Goal: Information Seeking & Learning: Learn about a topic

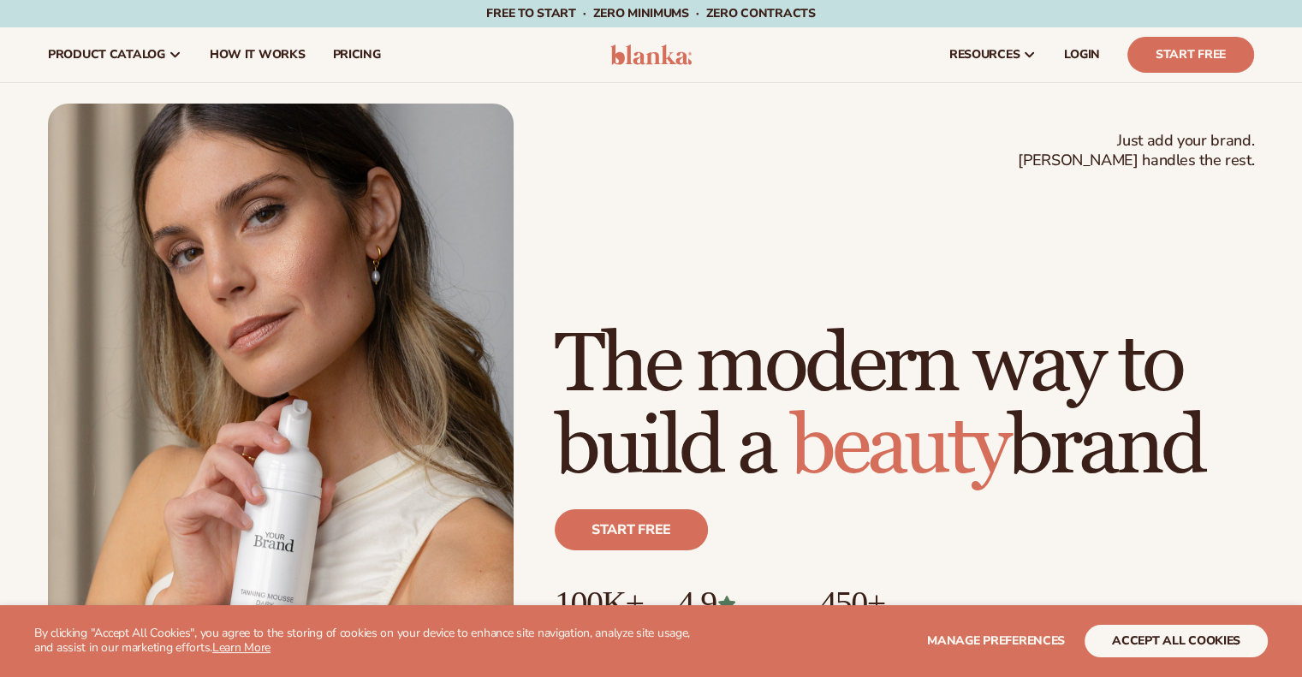
scroll to position [801, 0]
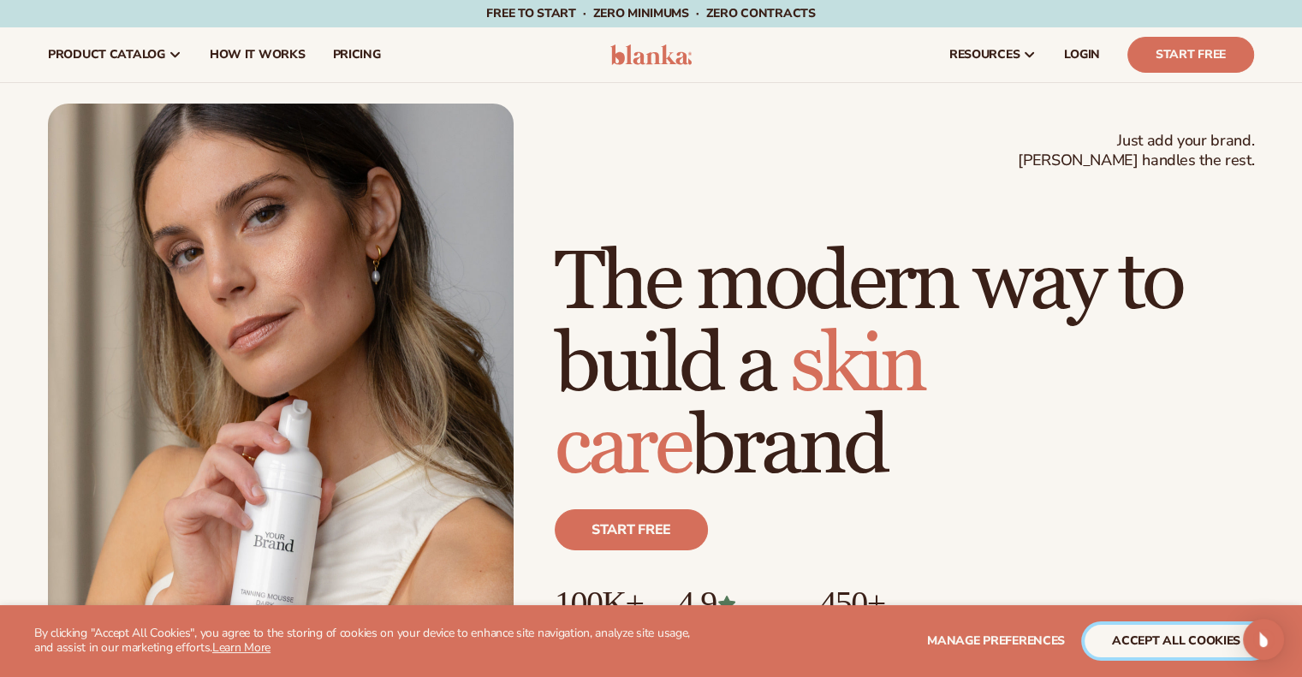
click at [1144, 640] on button "accept all cookies" at bounding box center [1176, 641] width 183 height 33
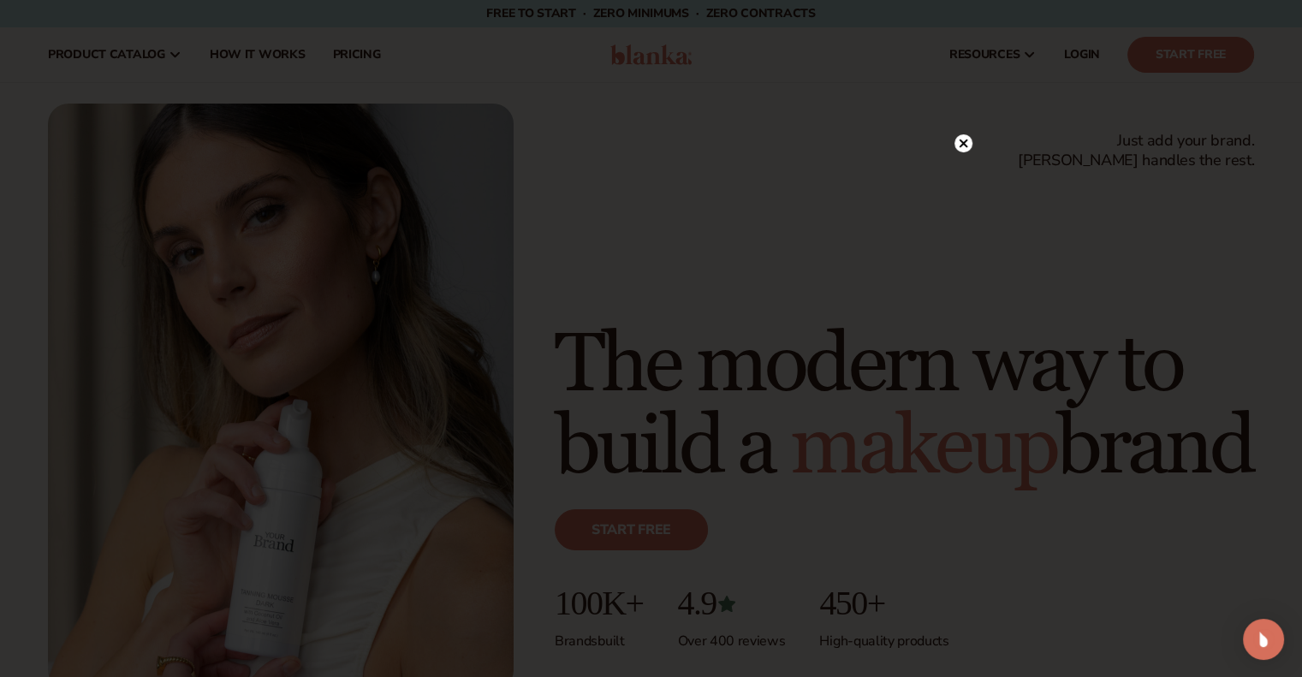
click at [956, 143] on circle at bounding box center [964, 143] width 18 height 18
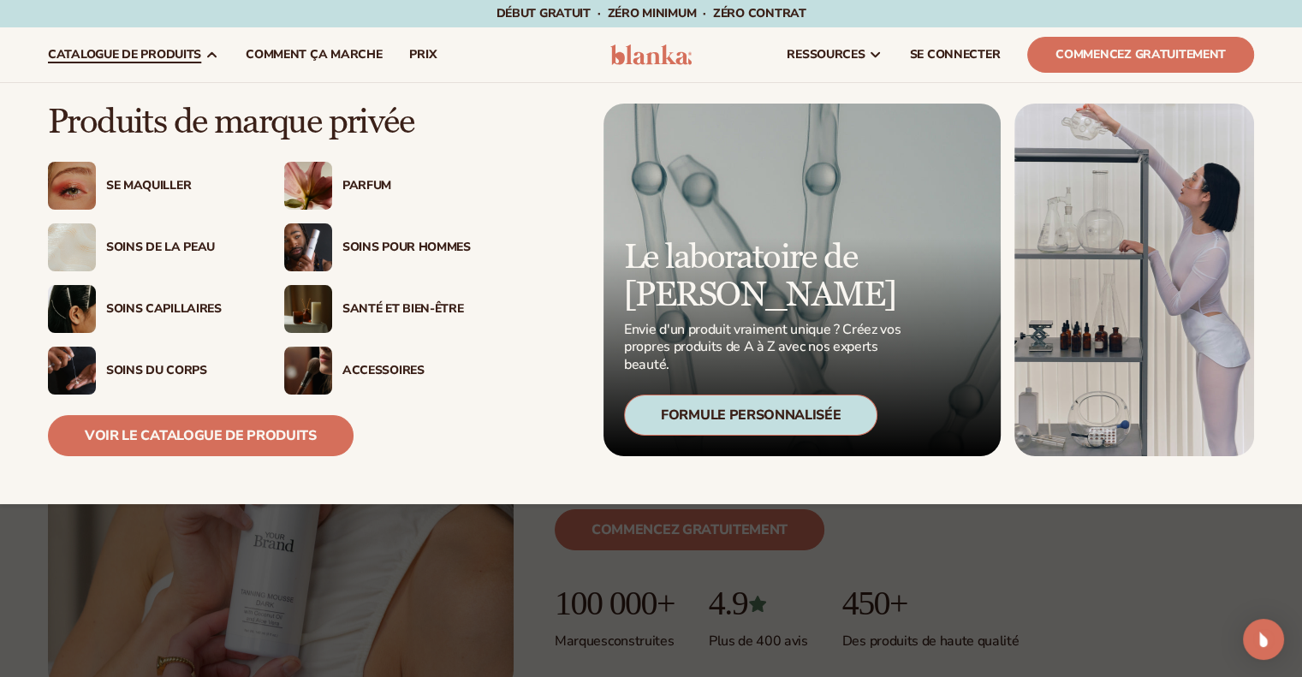
scroll to position [815, 0]
click at [167, 249] on font "Soins de la peau" at bounding box center [160, 247] width 109 height 16
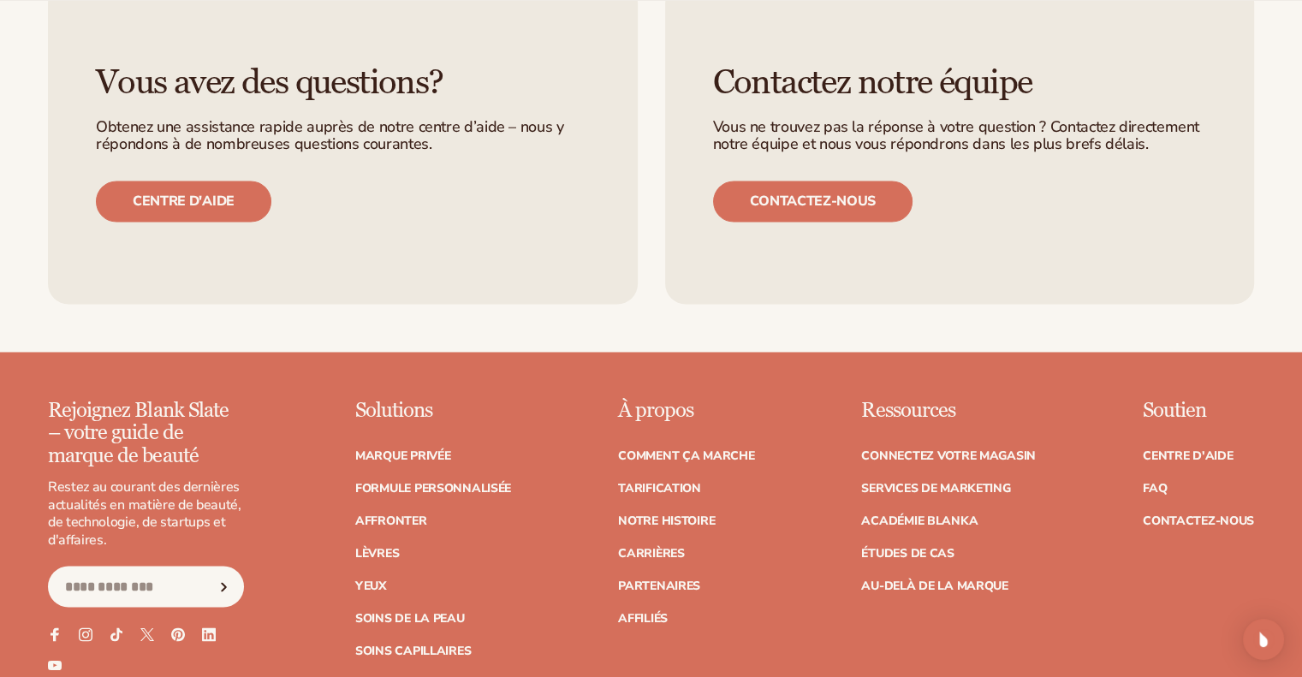
scroll to position [2935, 0]
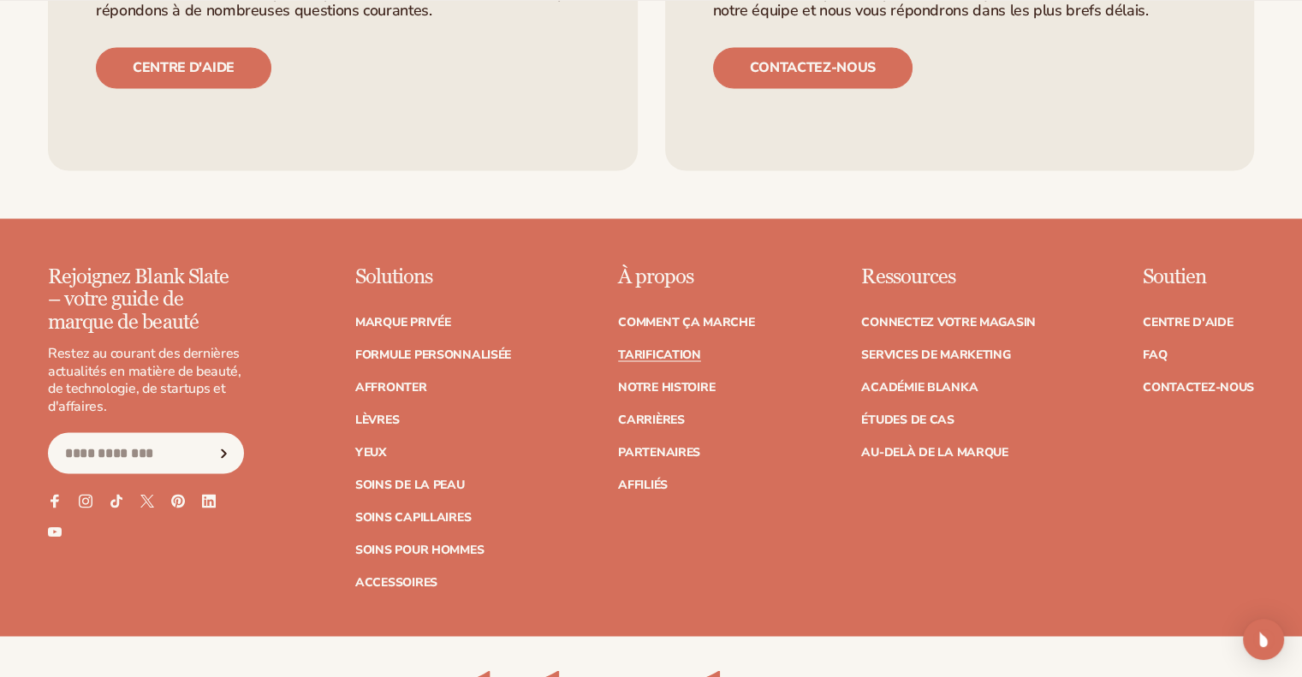
click at [653, 346] on font "Tarification" at bounding box center [659, 354] width 83 height 16
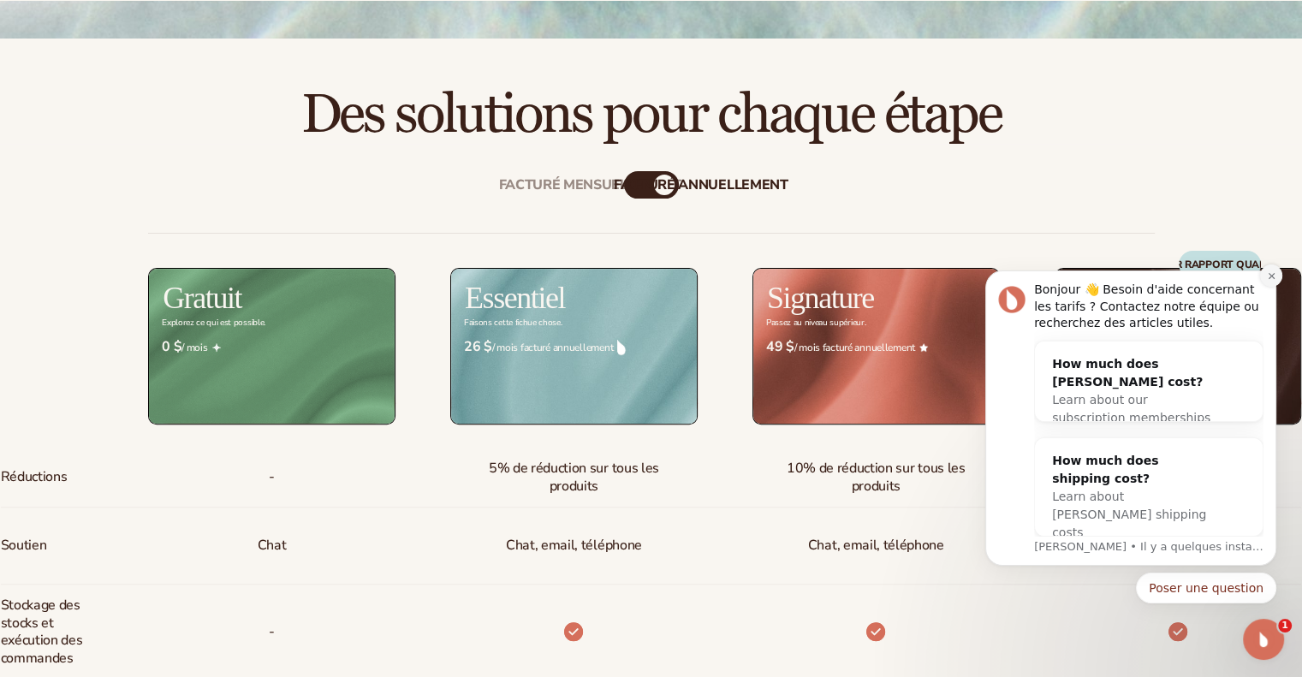
click at [1277, 272] on button "Notification de rejet" at bounding box center [1271, 276] width 22 height 22
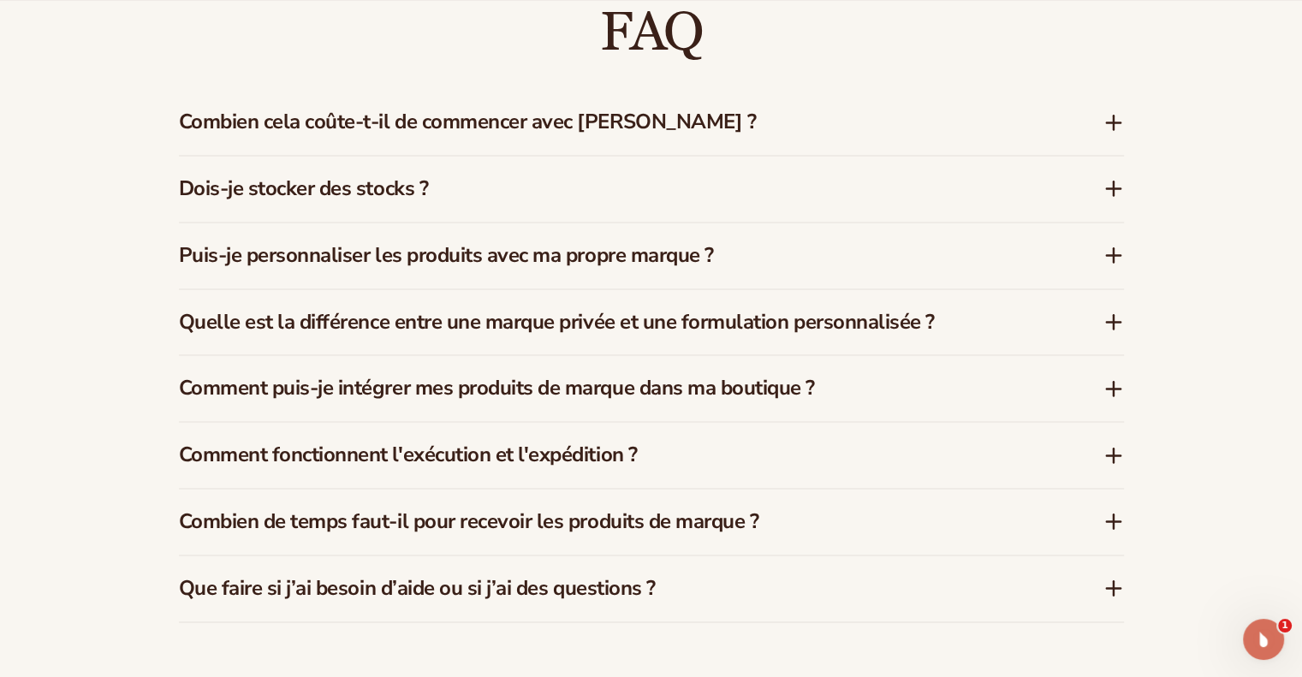
scroll to position [2568, 0]
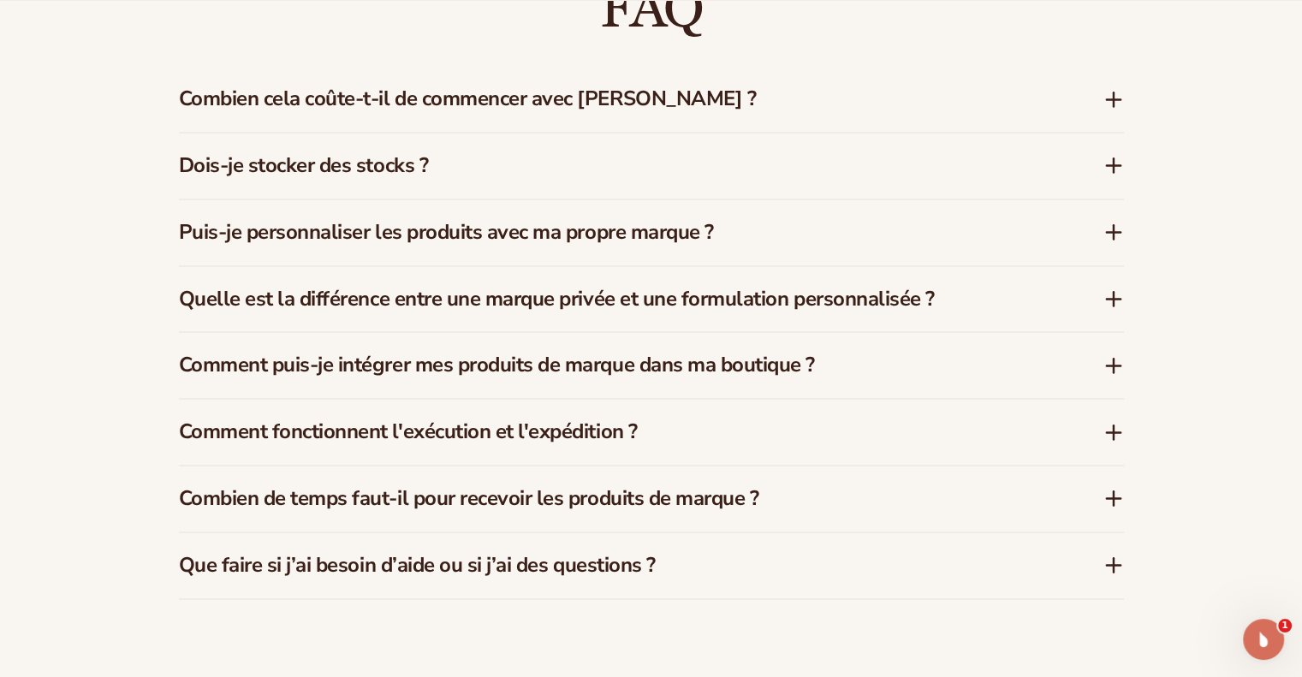
click at [659, 218] on font "Puis-je personnaliser les produits avec ma propre marque ?" at bounding box center [446, 231] width 535 height 27
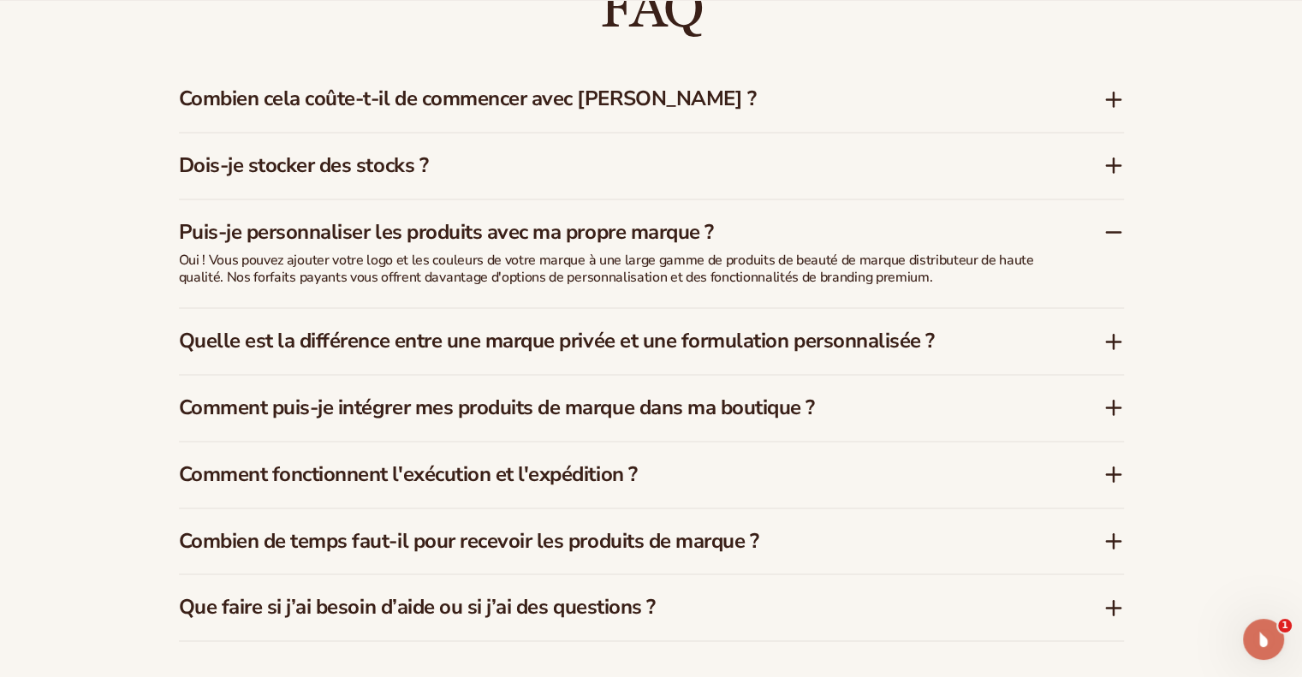
click at [1114, 334] on icon at bounding box center [1114, 341] width 0 height 14
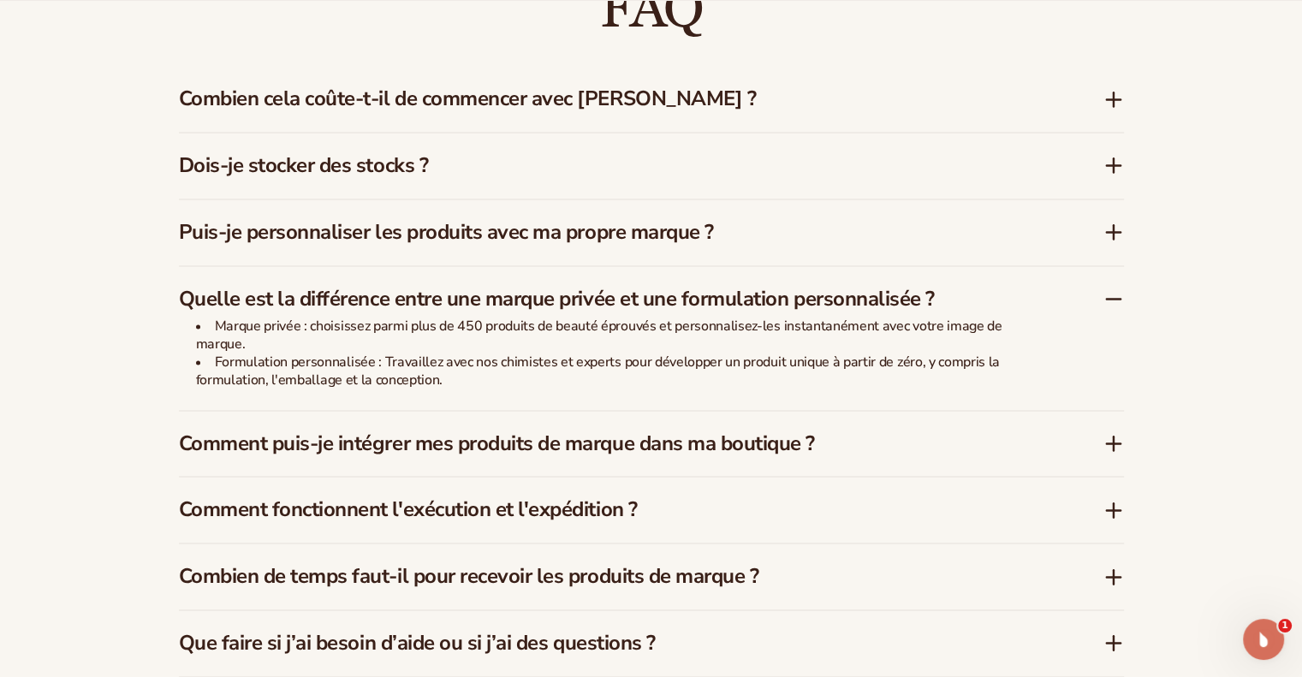
click at [647, 85] on font "Combien cela coûte-t-il de commencer avec Blanka ?" at bounding box center [468, 98] width 578 height 27
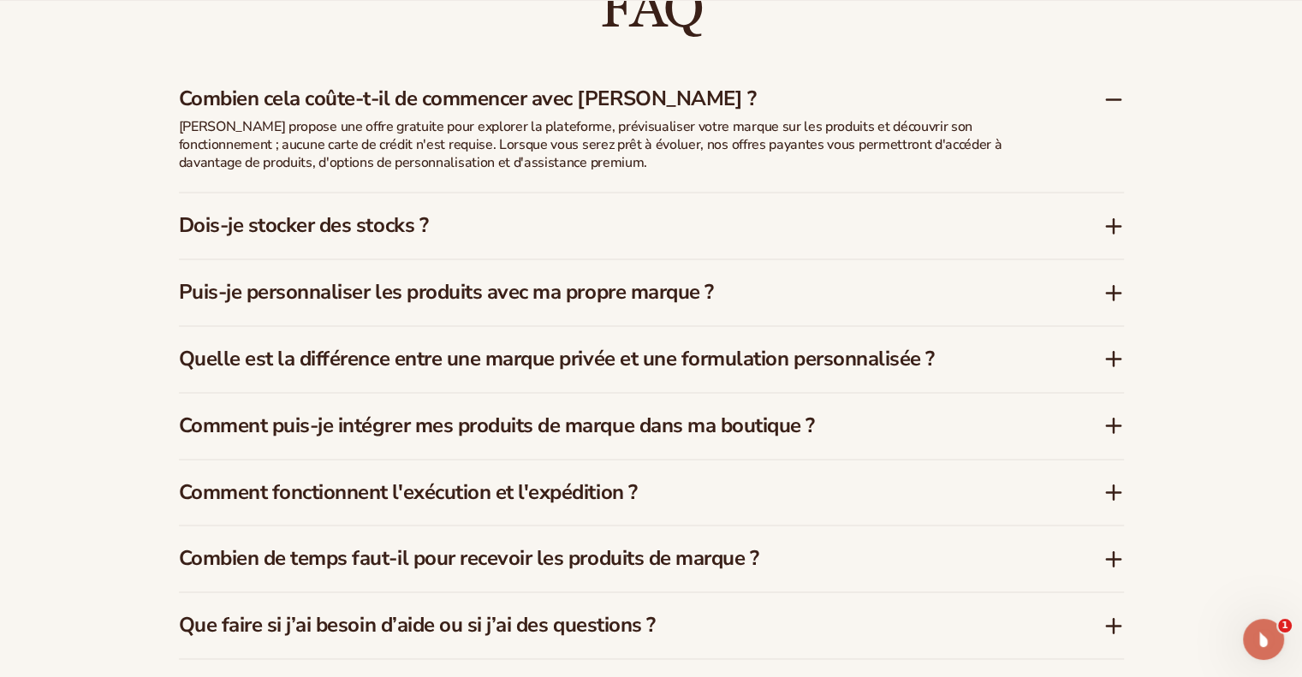
click at [360, 215] on font "Dois-je stocker des stocks ?" at bounding box center [304, 224] width 250 height 27
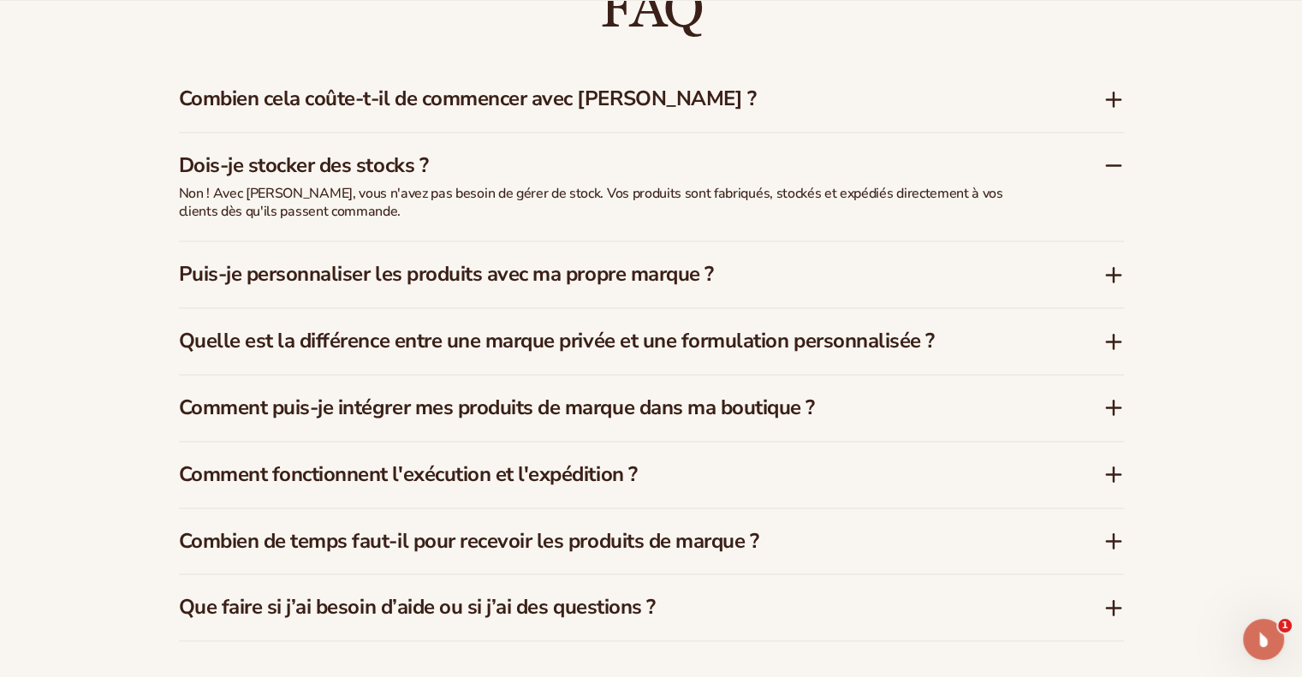
click at [423, 260] on font "Puis-je personnaliser les produits avec ma propre marque ?" at bounding box center [446, 273] width 535 height 27
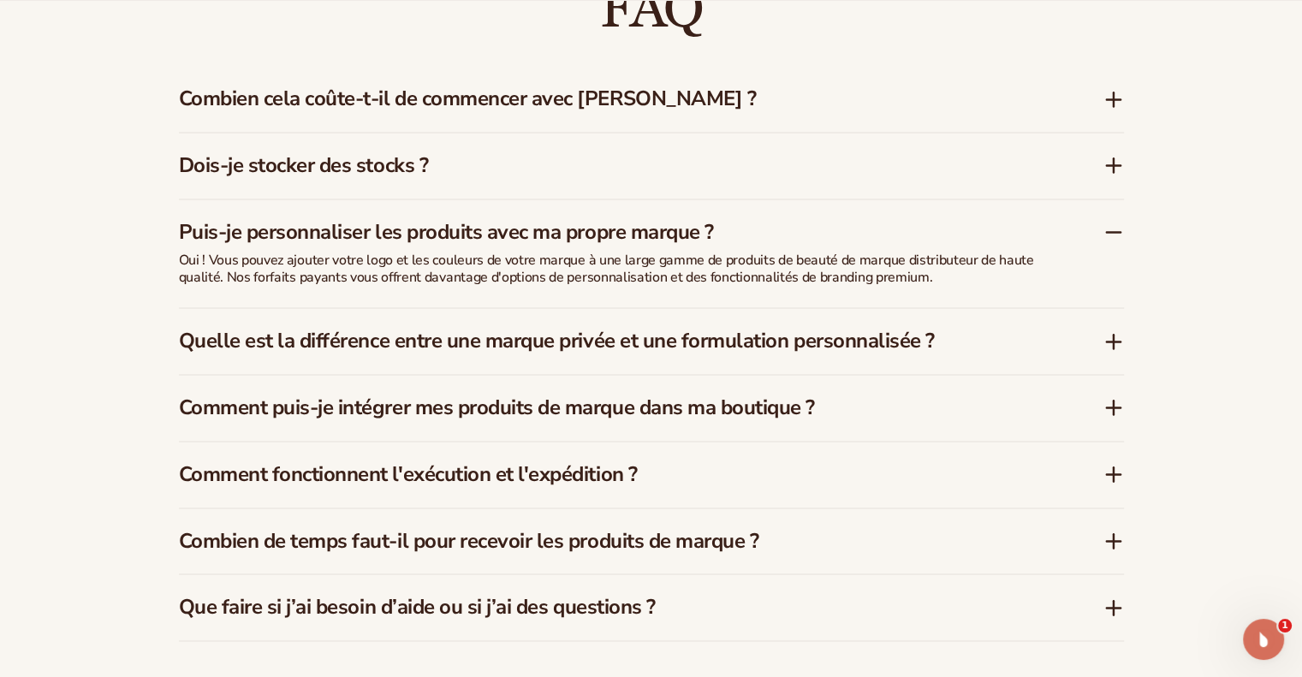
click at [421, 404] on font "Comment puis-je intégrer mes produits de marque dans ma boutique ?" at bounding box center [497, 407] width 636 height 27
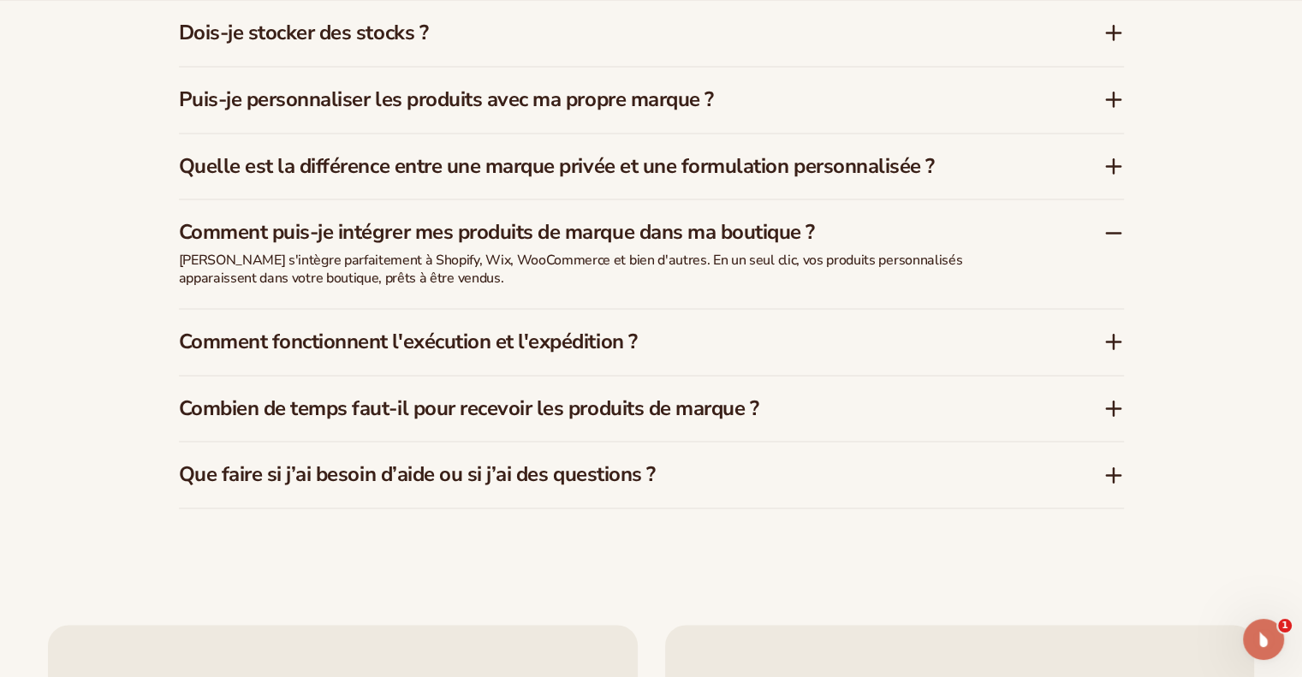
scroll to position [2740, 0]
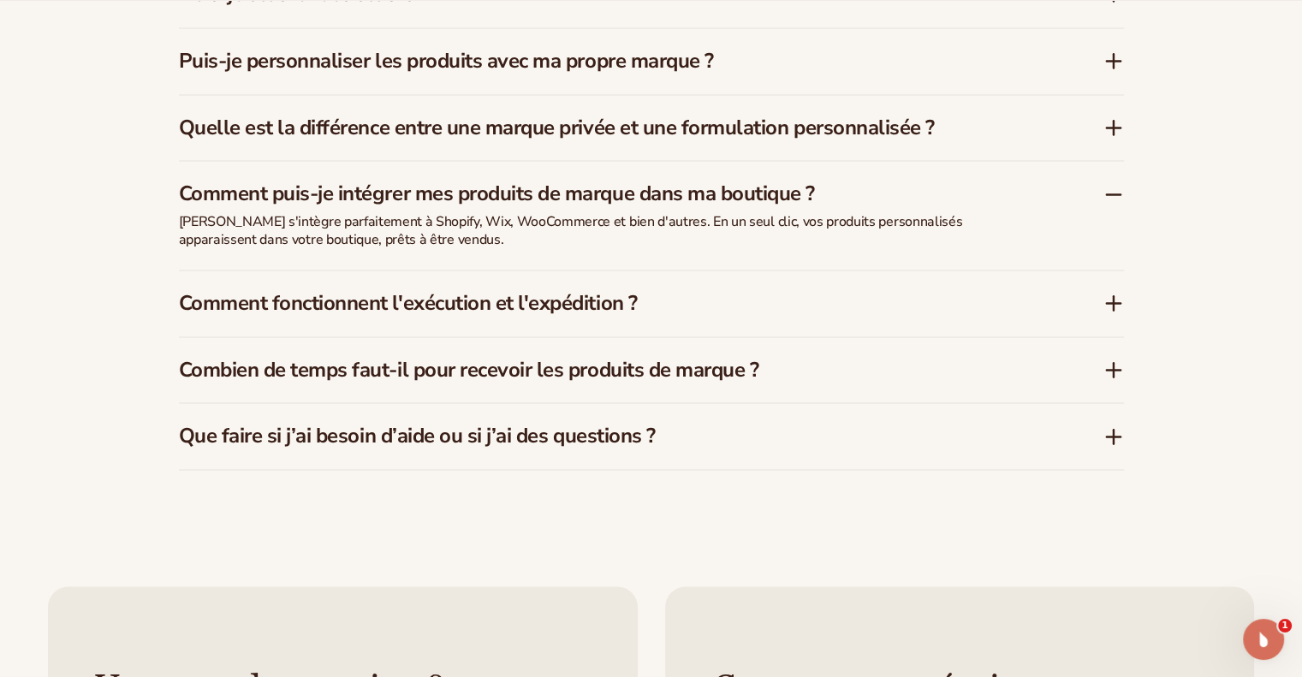
click at [408, 289] on font "Comment fonctionnent l'exécution et l'expédition ?" at bounding box center [408, 302] width 459 height 27
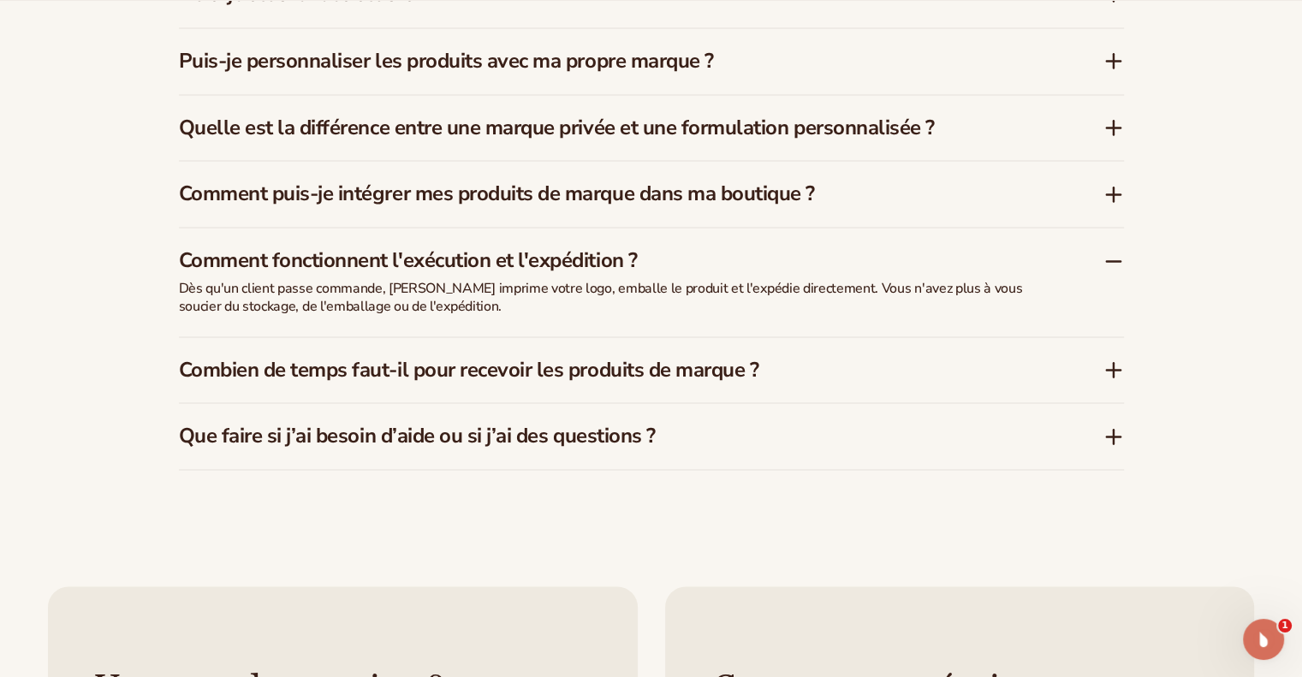
click at [479, 359] on font "Combien de temps faut-il pour recevoir les produits de marque ?" at bounding box center [469, 369] width 580 height 27
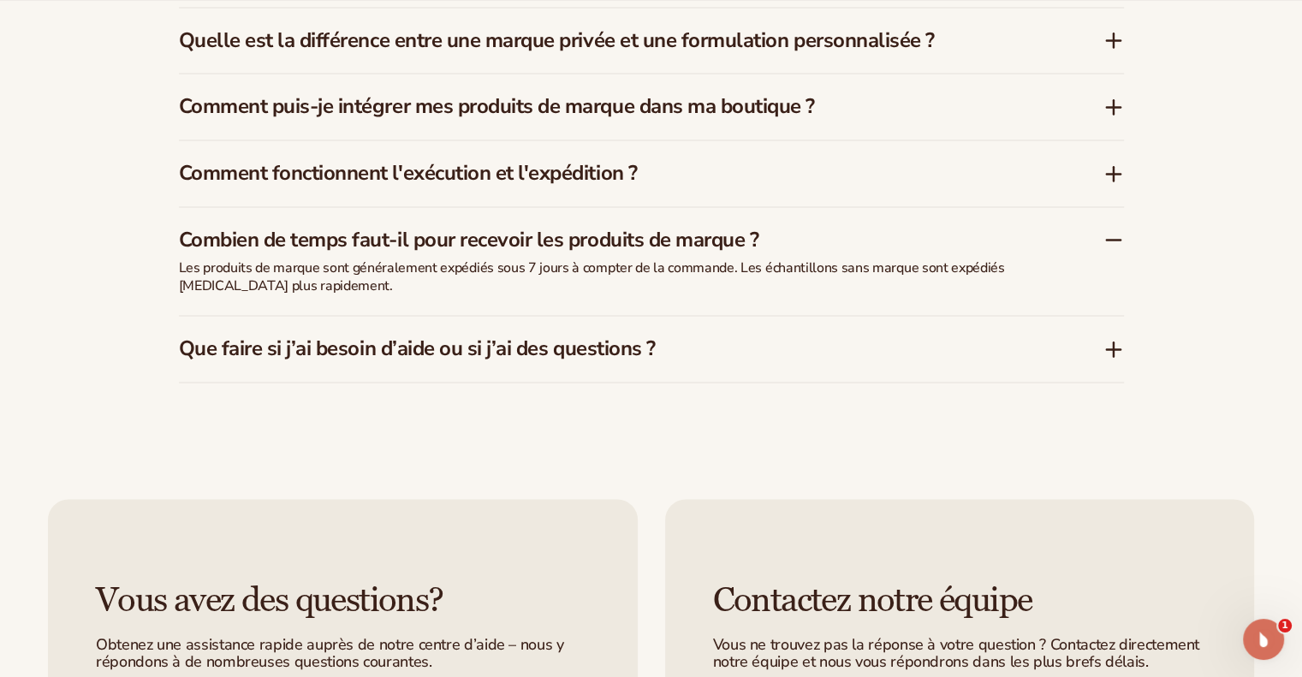
scroll to position [2911, 0]
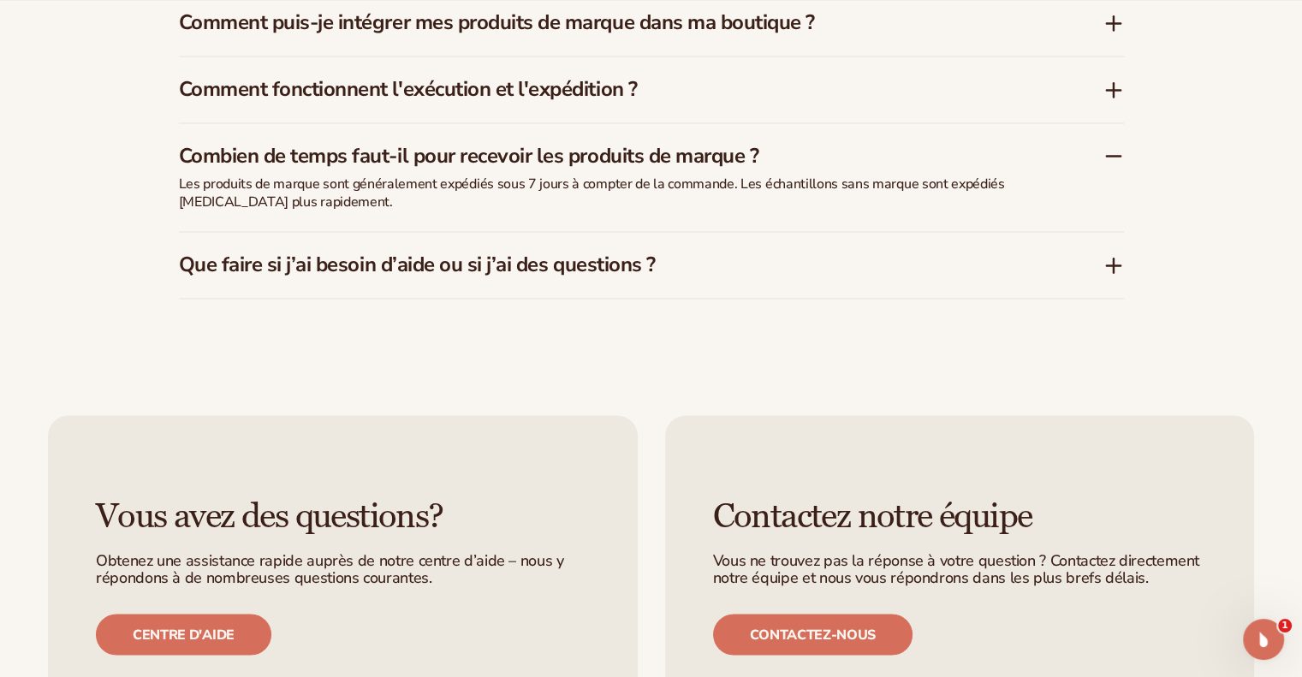
click at [367, 253] on font "Que faire si j’ai besoin d’aide ou si j’ai des questions ?" at bounding box center [417, 264] width 477 height 27
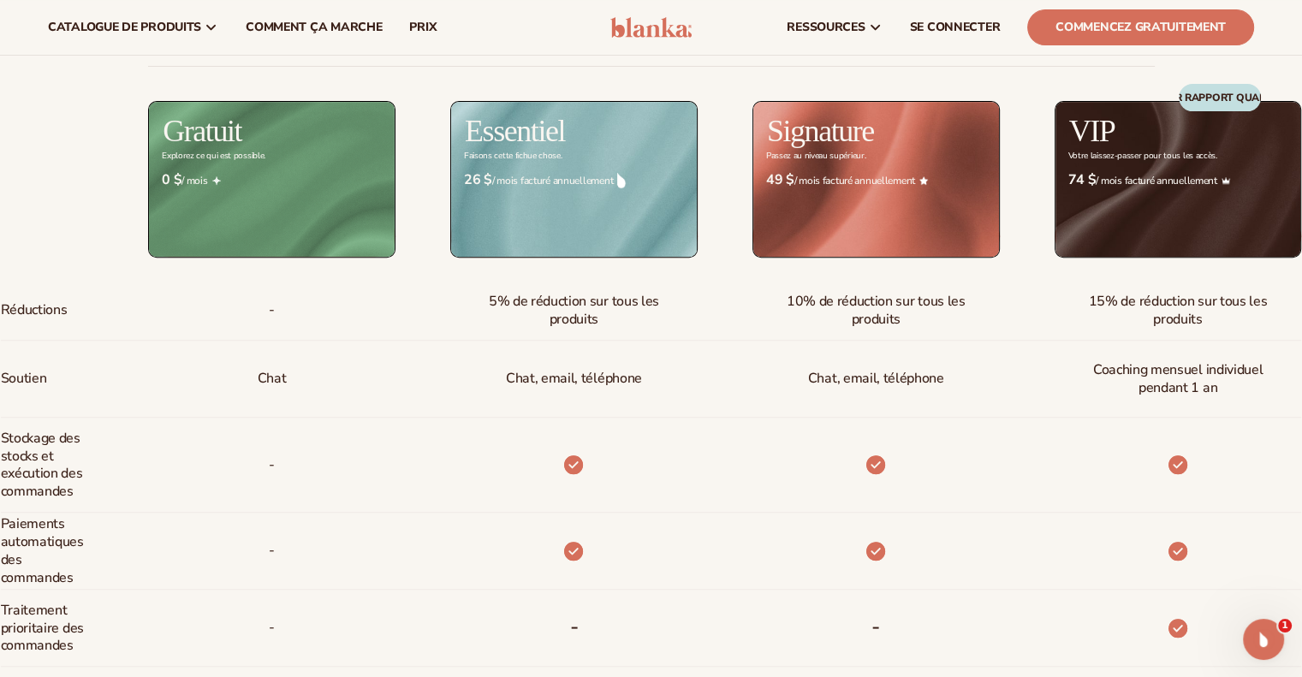
scroll to position [514, 0]
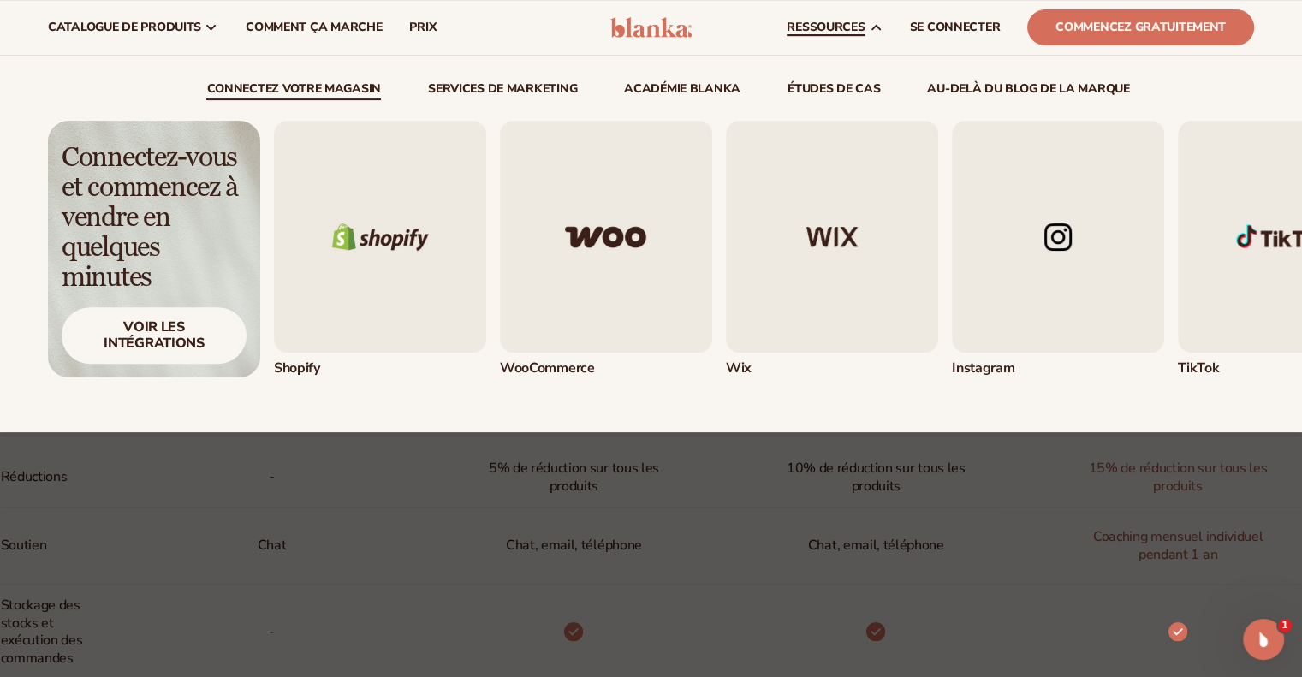
click at [360, 265] on img "1 / 5" at bounding box center [380, 237] width 212 height 232
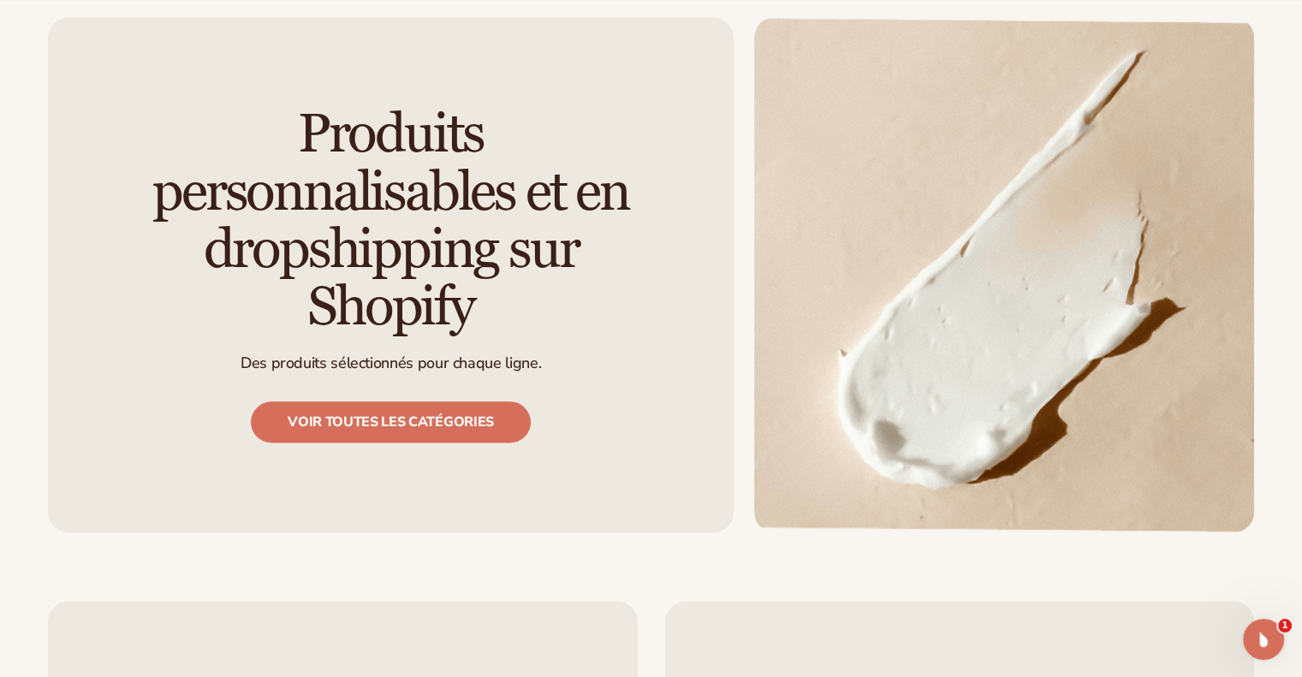
scroll to position [2052, 0]
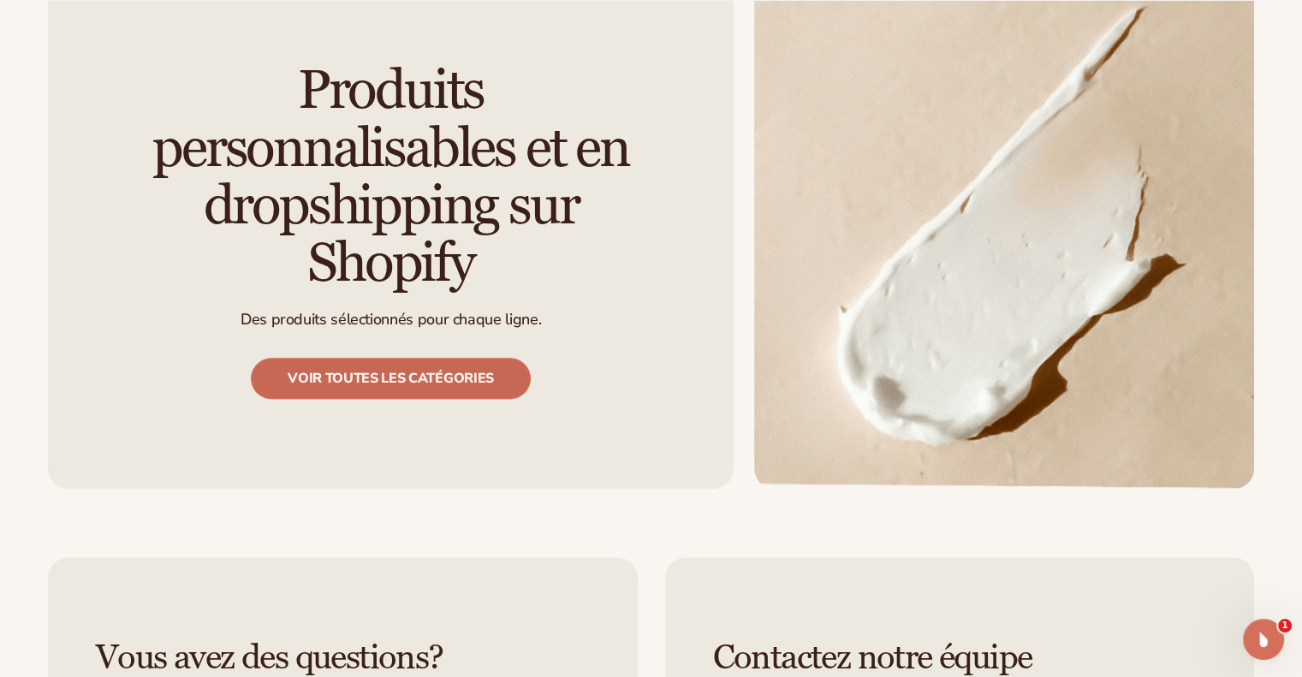
click at [366, 369] on font "Voir toutes les catégories" at bounding box center [391, 378] width 206 height 19
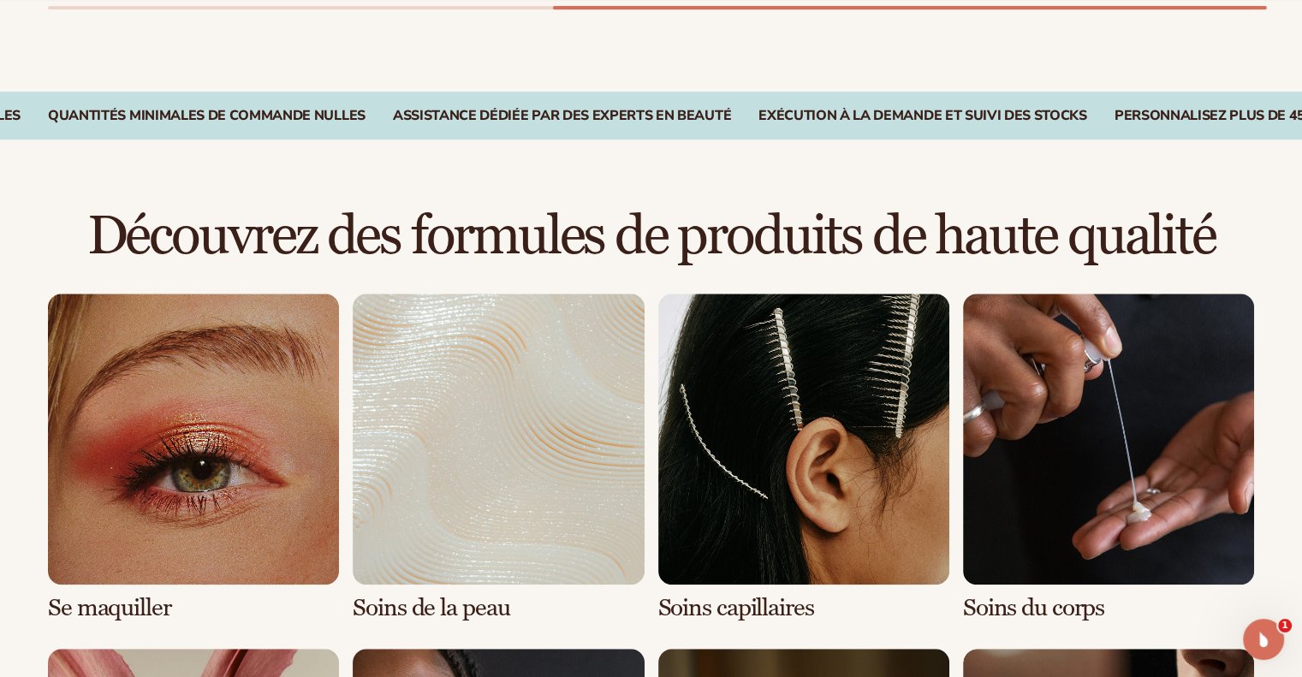
scroll to position [1113, 0]
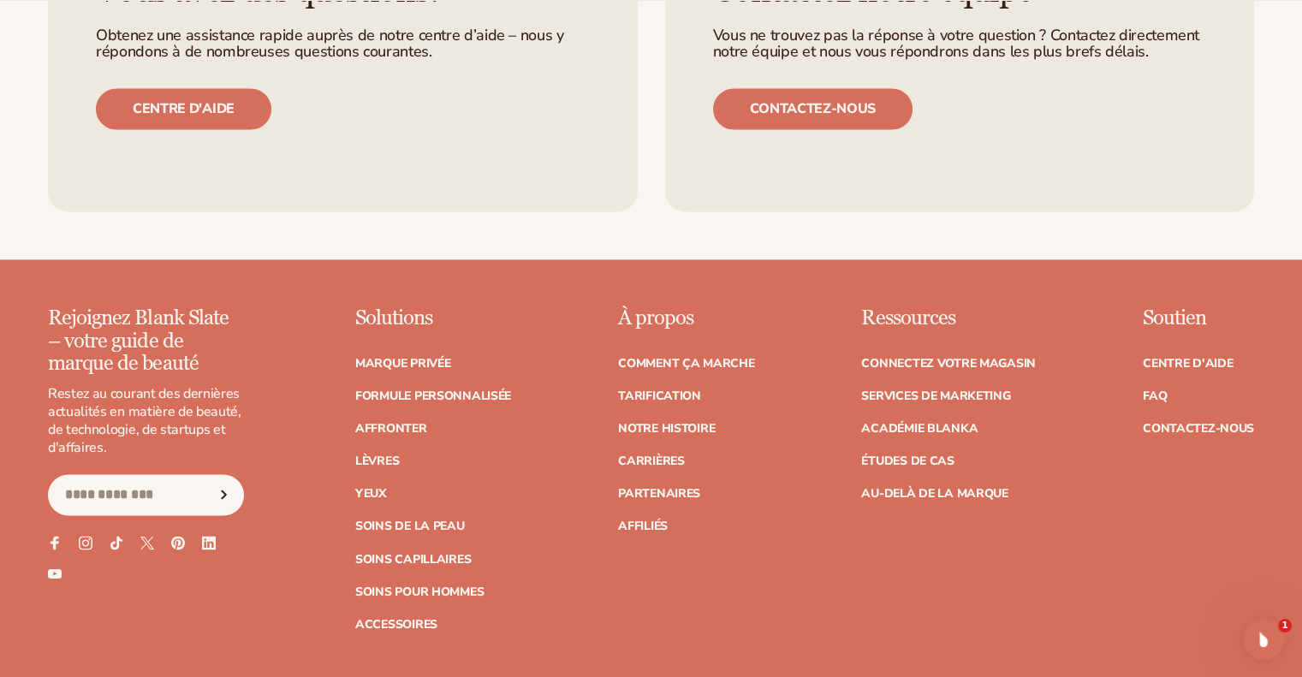
scroll to position [2764, 0]
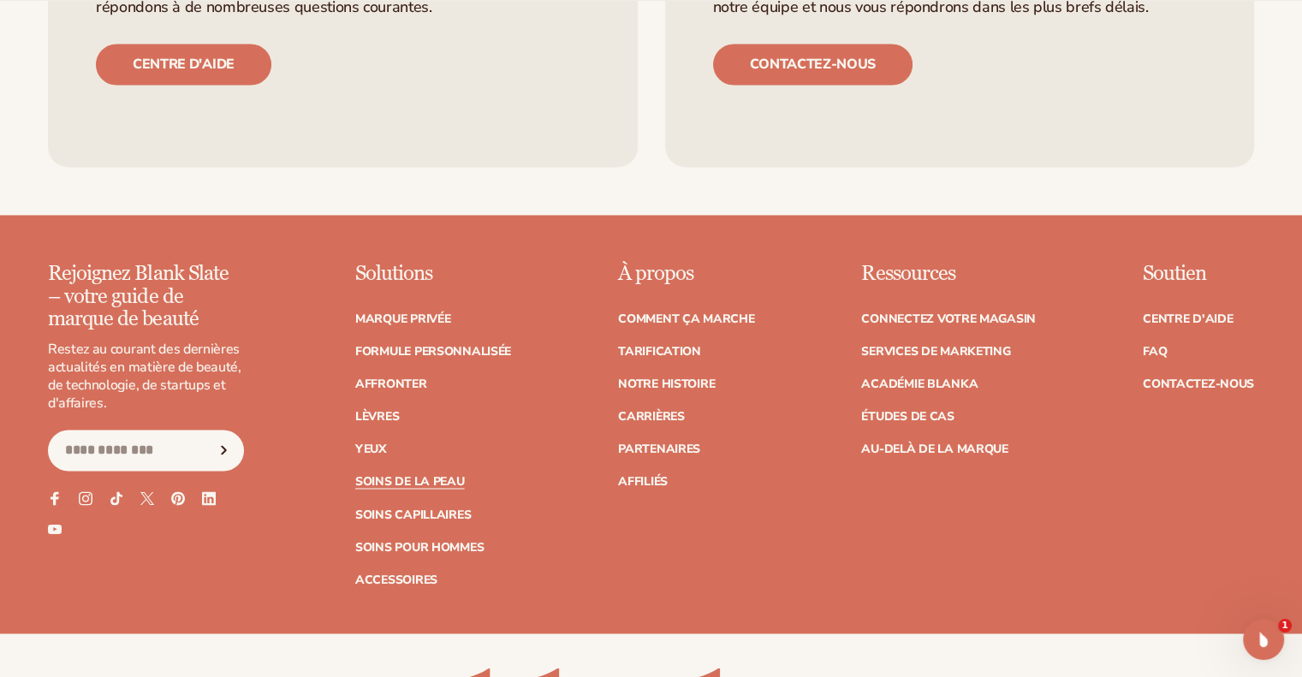
click at [432, 473] on font "Soins de la peau" at bounding box center [410, 481] width 110 height 16
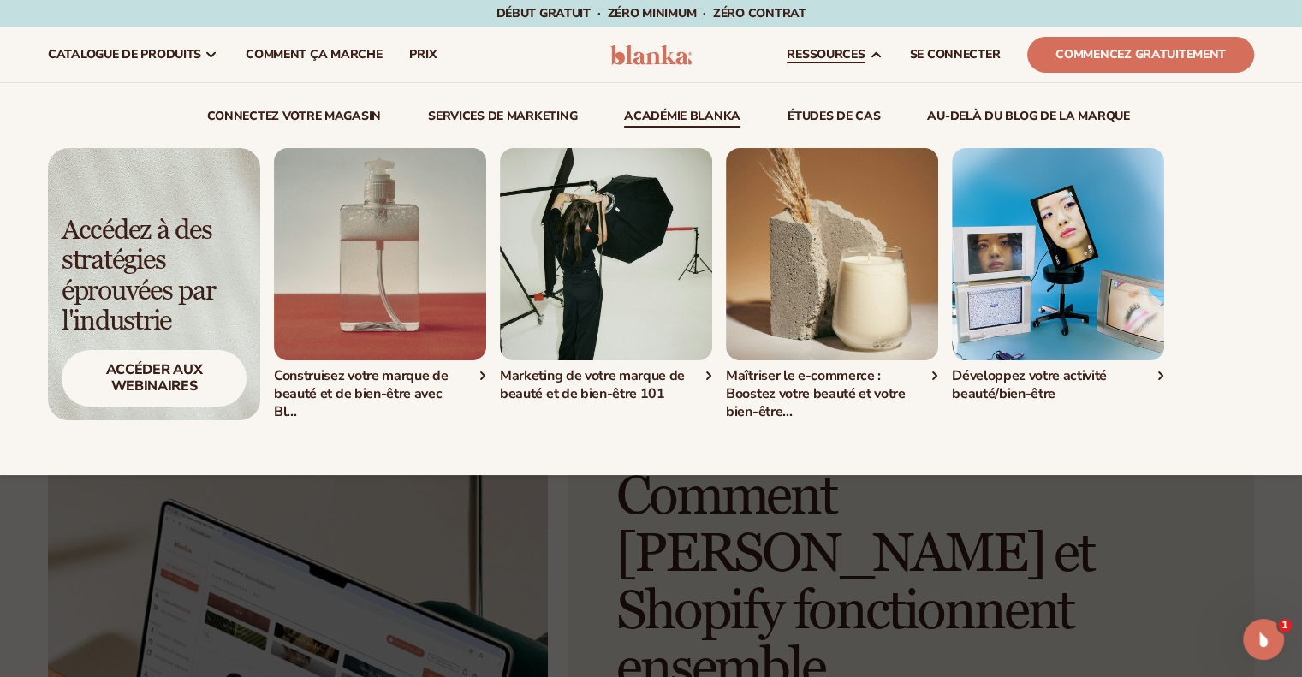
click at [823, 387] on font "Maîtriser le e-commerce : Boostez votre beauté et votre bien-être..." at bounding box center [816, 393] width 180 height 55
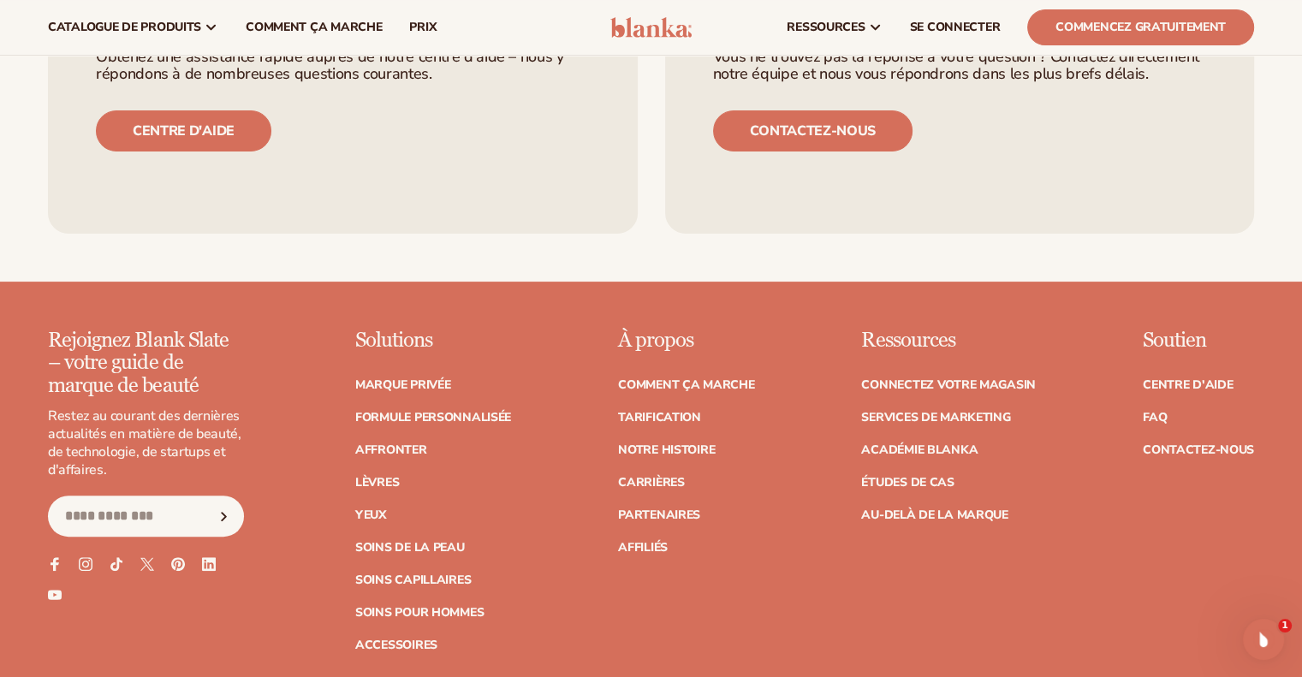
scroll to position [6986, 0]
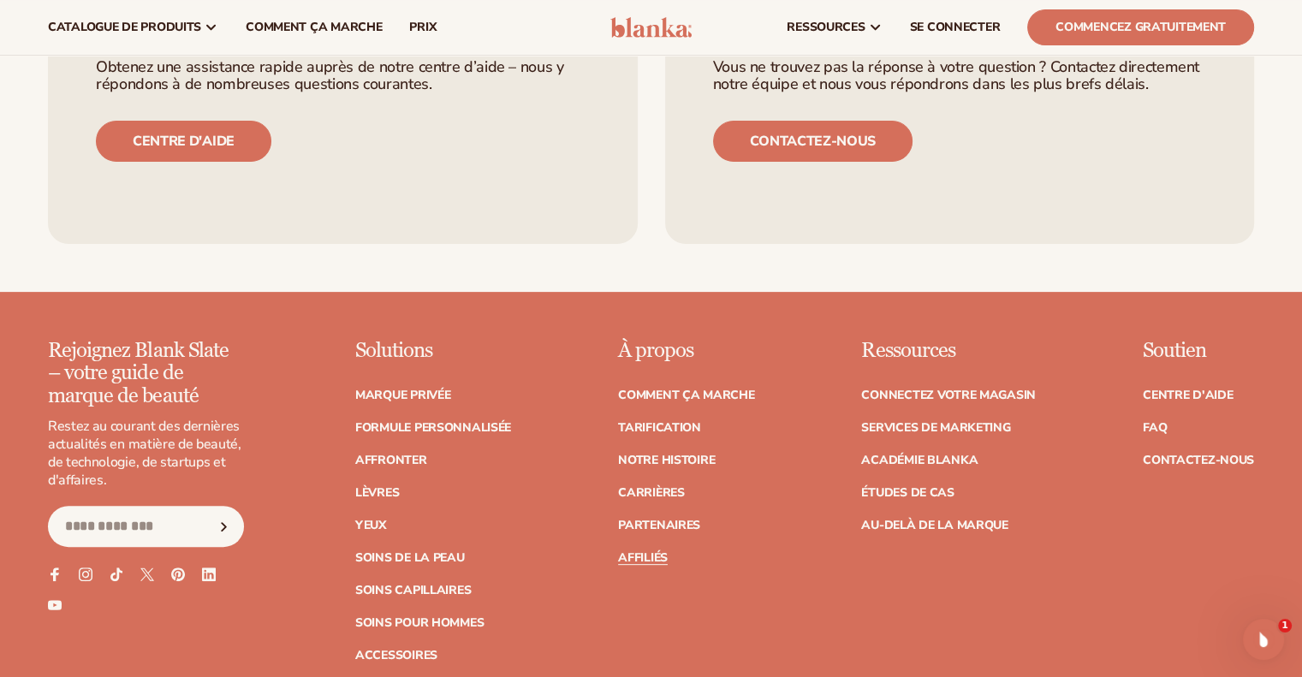
click at [640, 550] on font "Affiliés" at bounding box center [643, 558] width 50 height 16
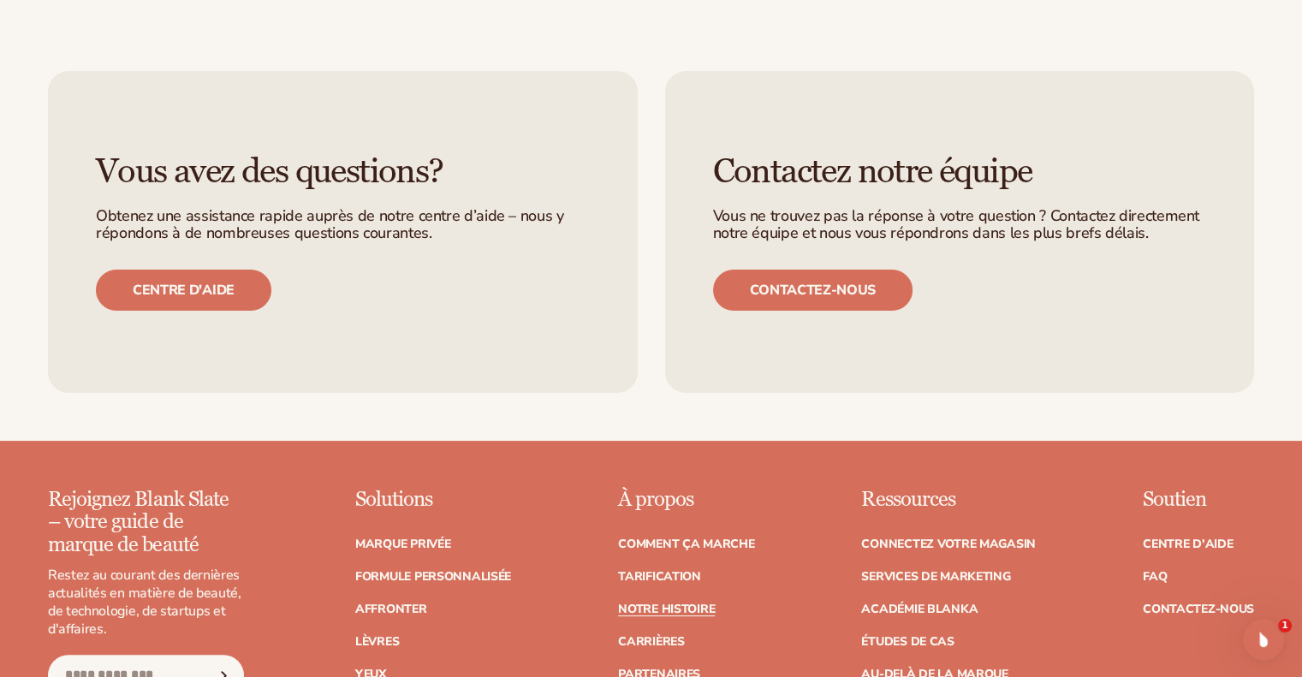
click at [676, 601] on font "Notre histoire" at bounding box center [666, 609] width 97 height 16
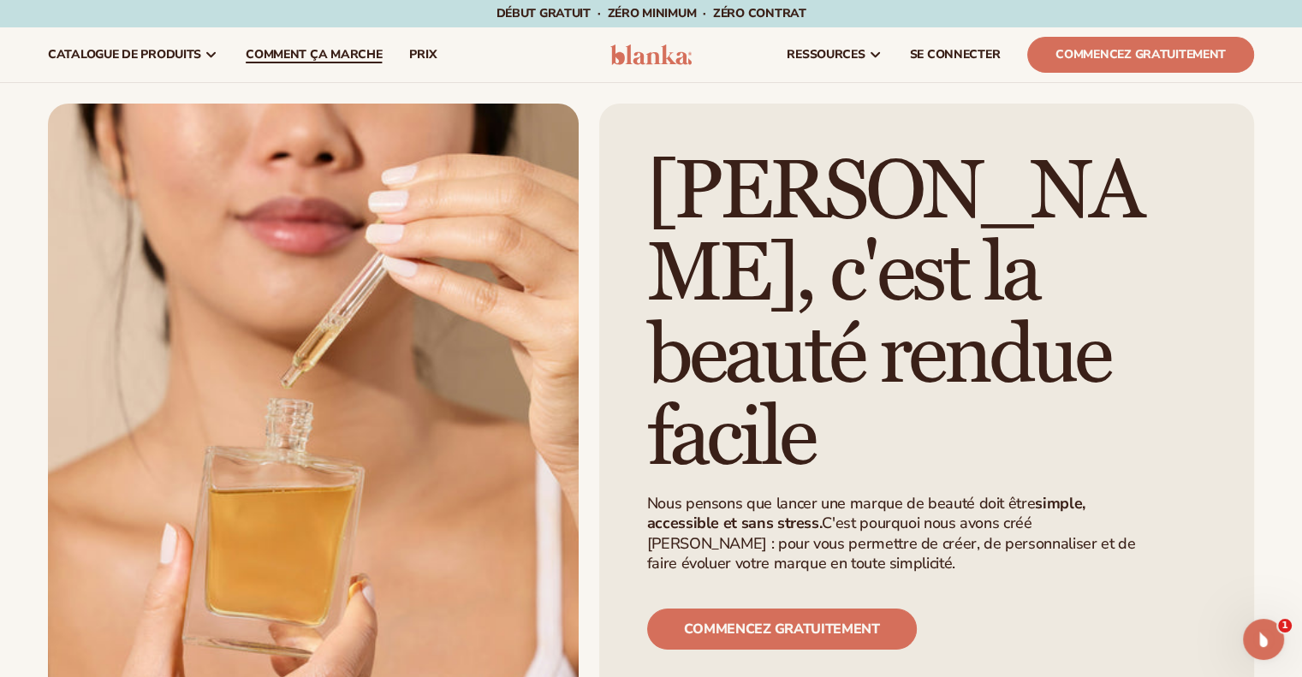
click at [324, 57] on font "Comment ça marche" at bounding box center [314, 54] width 136 height 16
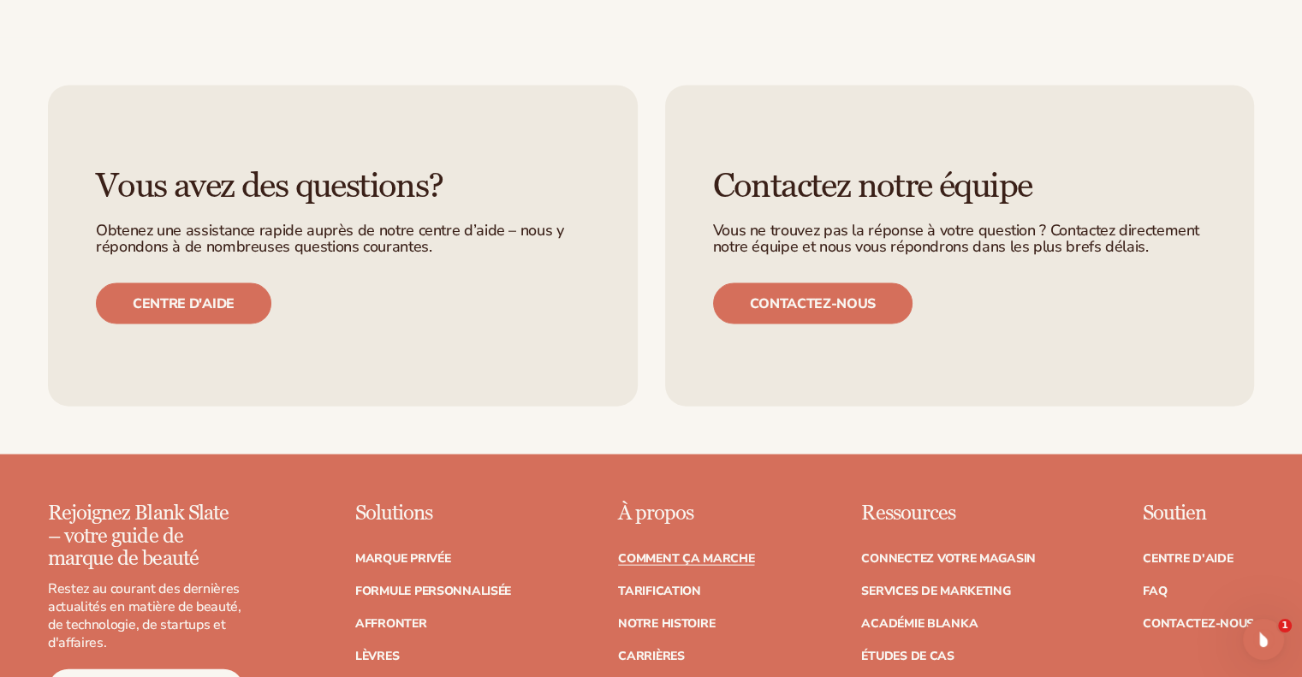
scroll to position [4020, 0]
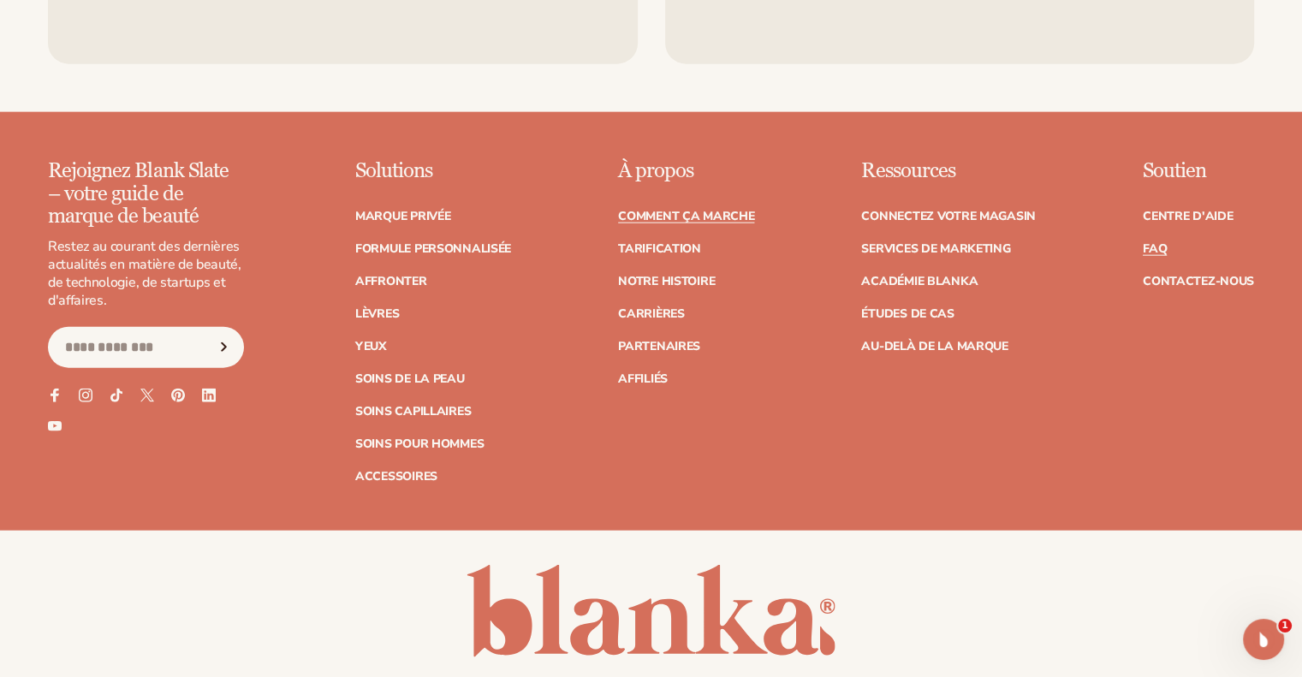
click at [1164, 241] on font "FAQ" at bounding box center [1155, 249] width 24 height 16
